Goal: Task Accomplishment & Management: Use online tool/utility

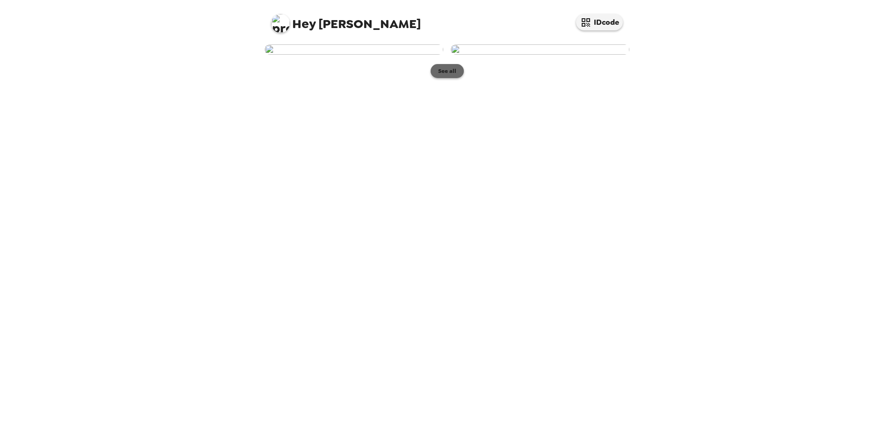
click at [444, 78] on button "See all" at bounding box center [447, 71] width 33 height 14
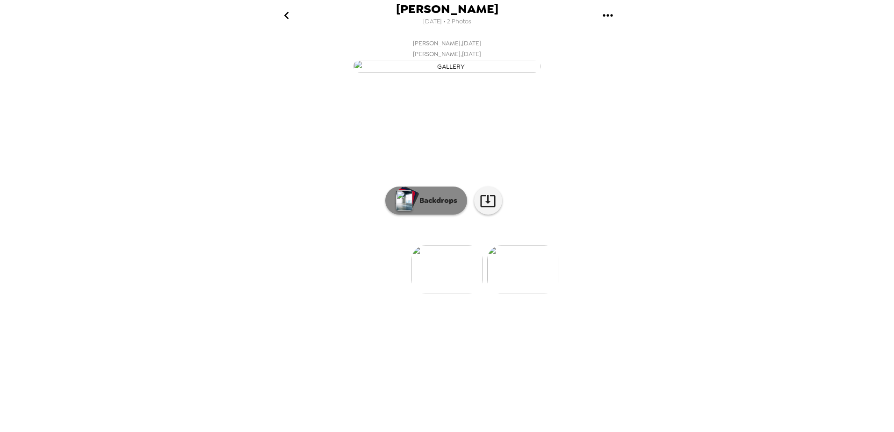
click at [442, 215] on button "Backdrops" at bounding box center [426, 201] width 82 height 28
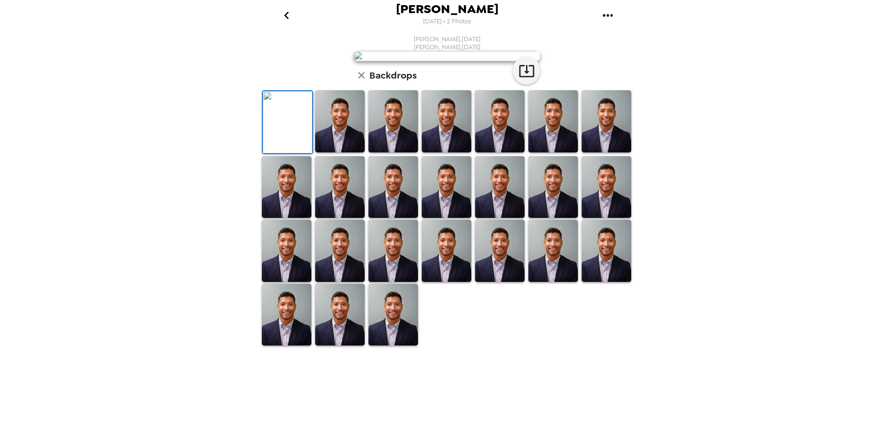
scroll to position [137, 0]
click at [359, 79] on icon "button" at bounding box center [361, 75] width 7 height 7
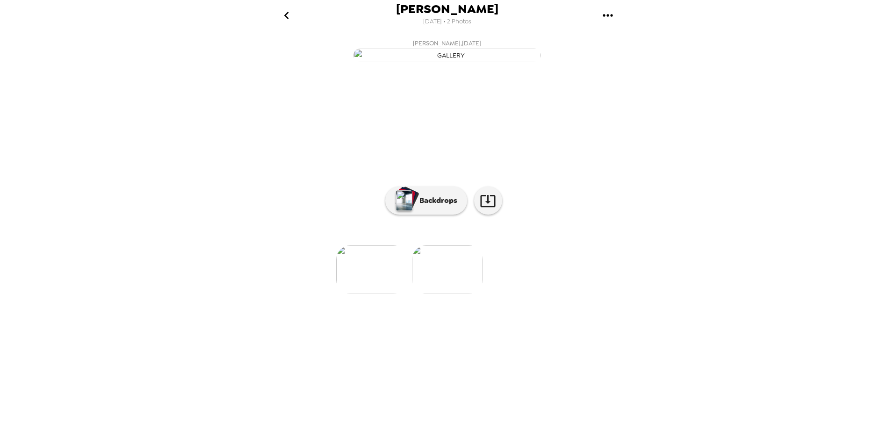
scroll to position [0, 76]
click at [611, 12] on icon "gallery menu" at bounding box center [607, 15] width 15 height 15
click at [704, 222] on div at bounding box center [447, 216] width 894 height 432
click at [403, 211] on img "button" at bounding box center [404, 200] width 16 height 21
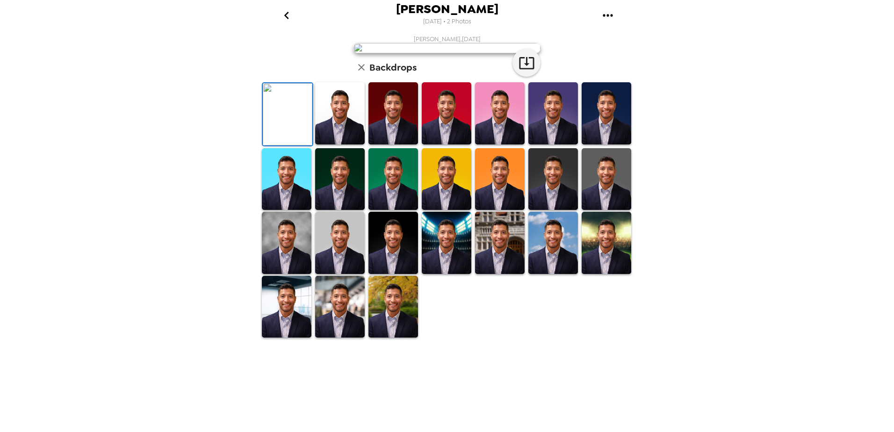
scroll to position [129, 0]
click at [391, 338] on img at bounding box center [393, 307] width 50 height 62
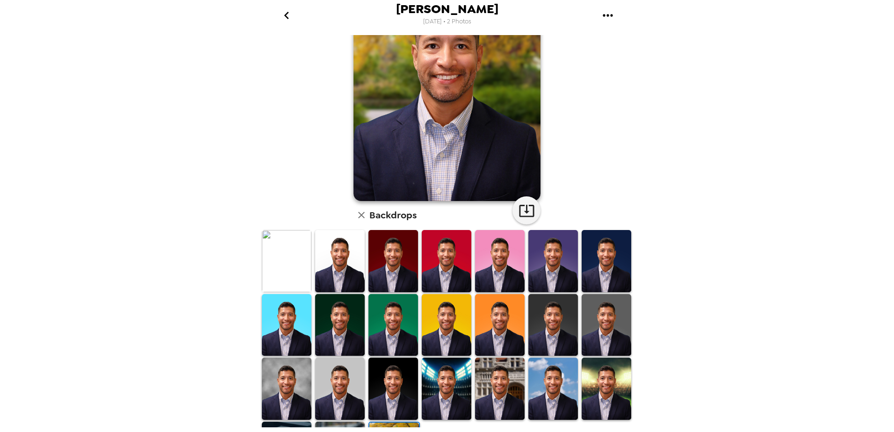
scroll to position [0, 0]
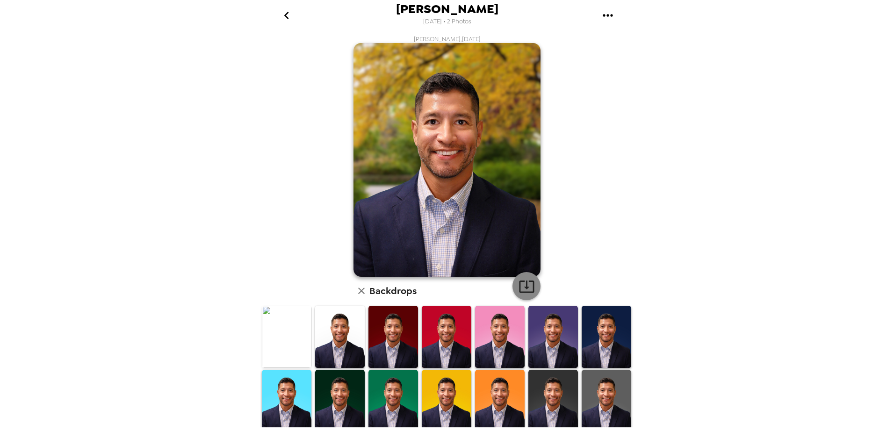
click at [521, 286] on icon "button" at bounding box center [526, 286] width 16 height 16
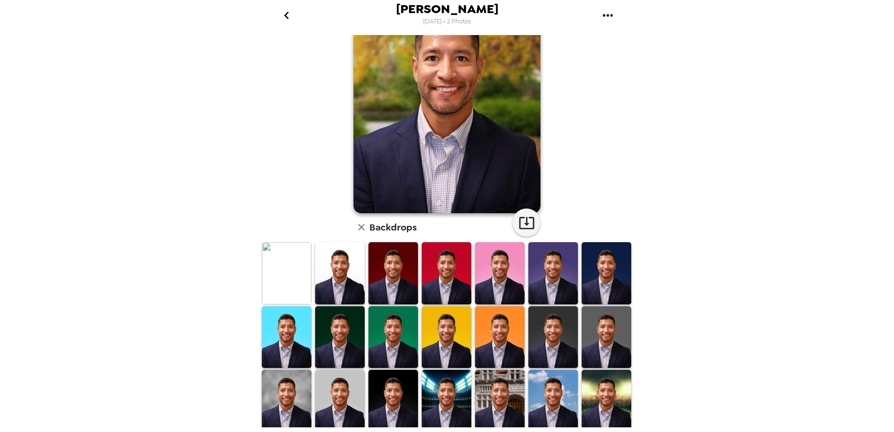
scroll to position [129, 0]
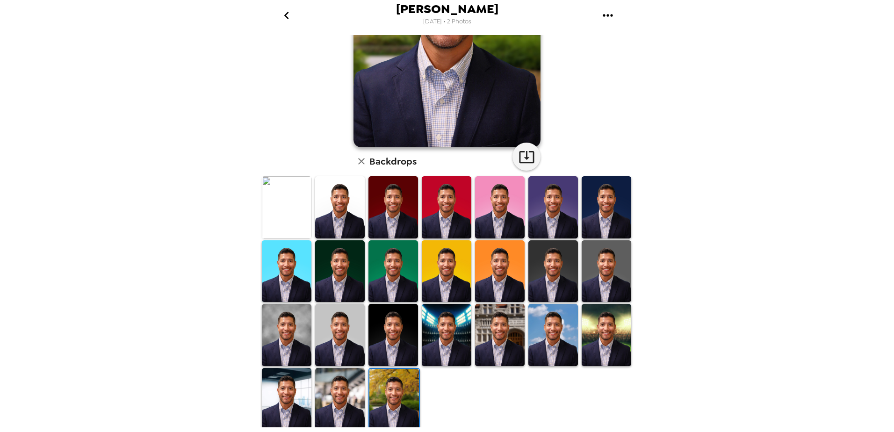
click at [597, 267] on img at bounding box center [606, 271] width 50 height 62
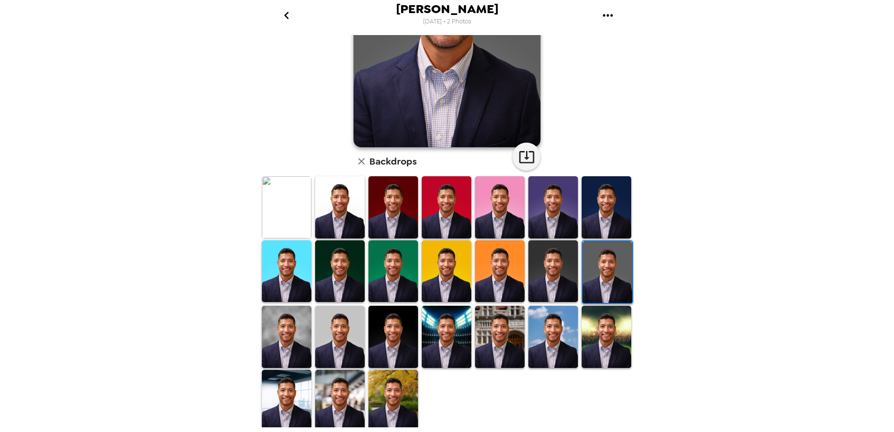
click at [298, 389] on img at bounding box center [287, 401] width 50 height 62
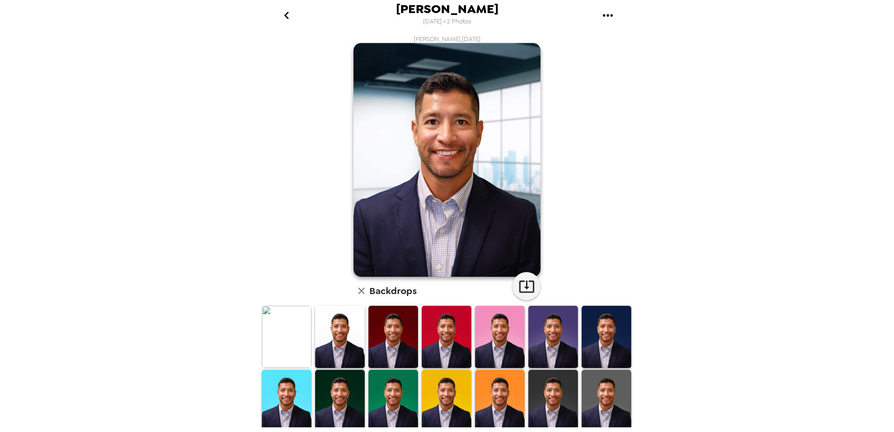
scroll to position [121, 0]
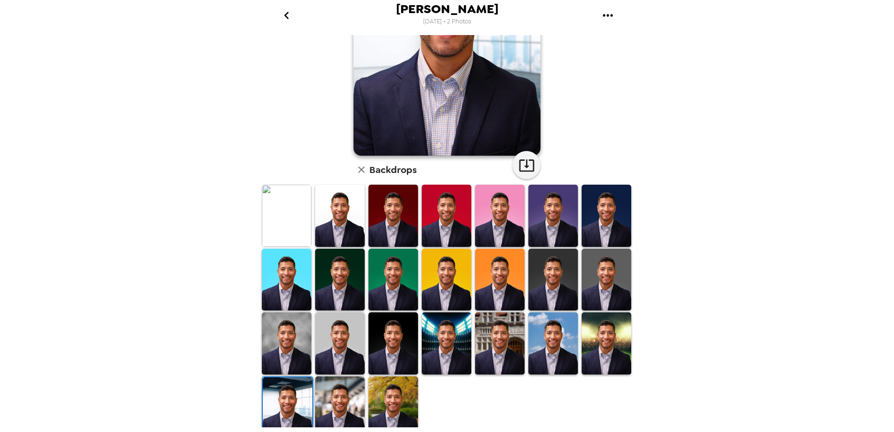
click at [355, 393] on img at bounding box center [340, 407] width 50 height 62
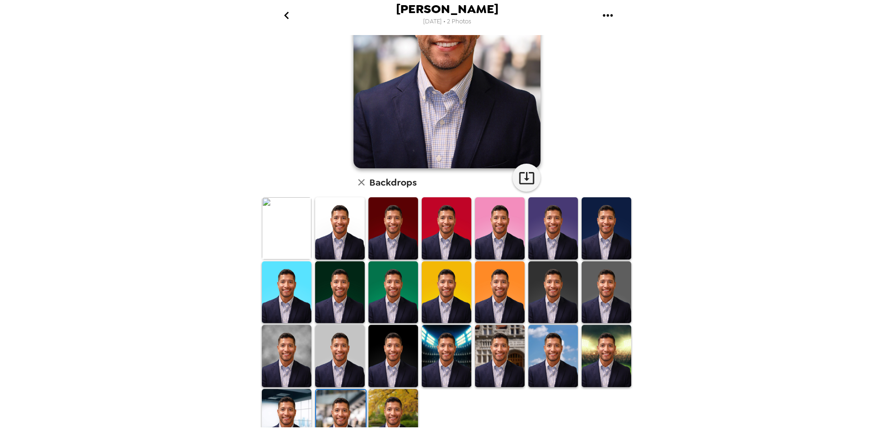
scroll to position [129, 0]
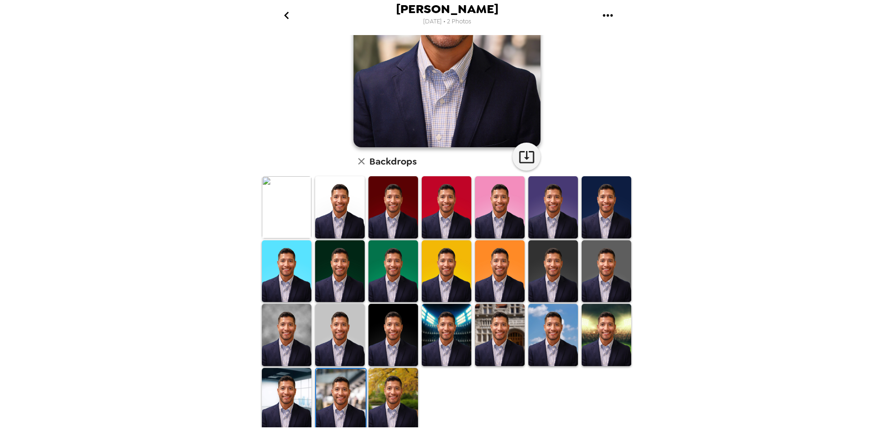
click at [515, 316] on img at bounding box center [500, 335] width 50 height 62
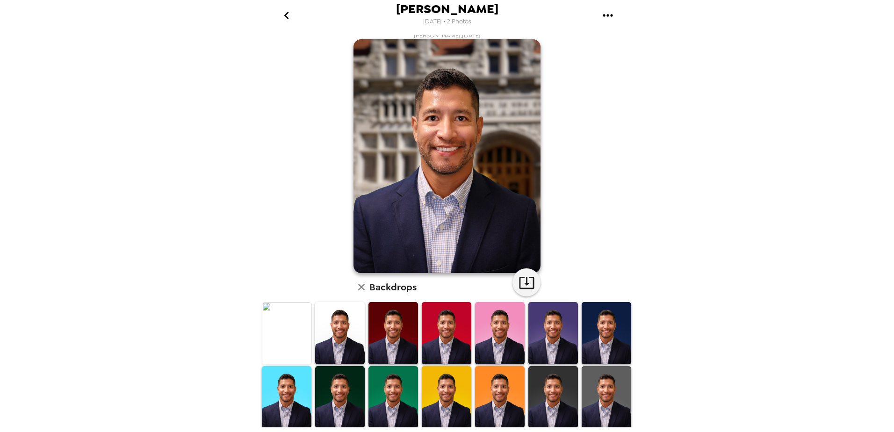
scroll to position [0, 0]
